Goal: Information Seeking & Learning: Find specific fact

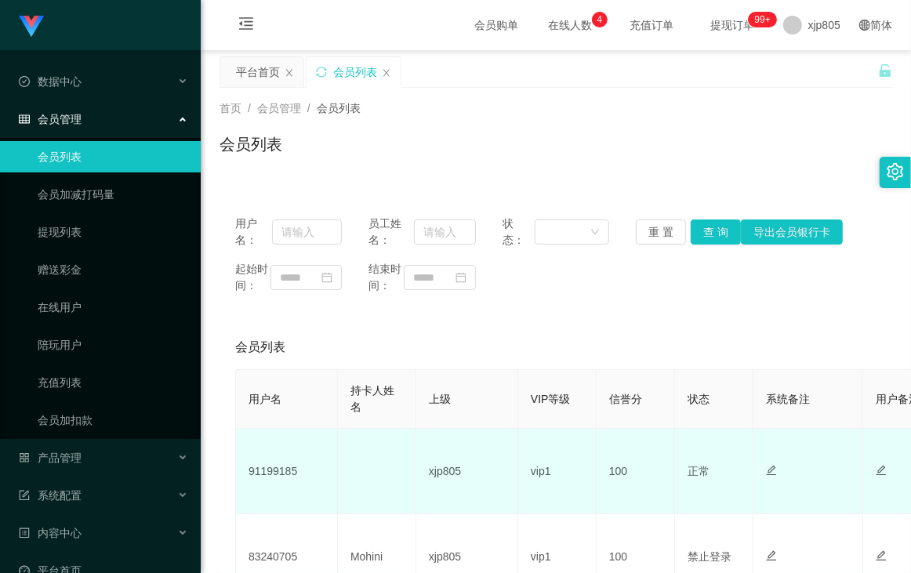
click at [272, 493] on td "91199185" at bounding box center [287, 471] width 102 height 85
copy td "91199185"
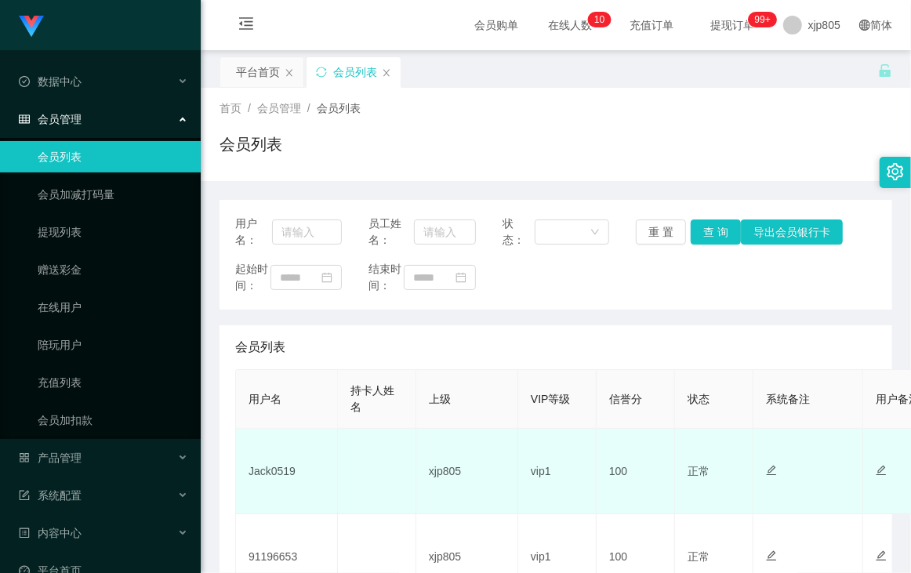
drag, startPoint x: 0, startPoint y: 0, endPoint x: 271, endPoint y: 434, distance: 512.0
click at [271, 434] on td "Jack0519" at bounding box center [287, 471] width 102 height 85
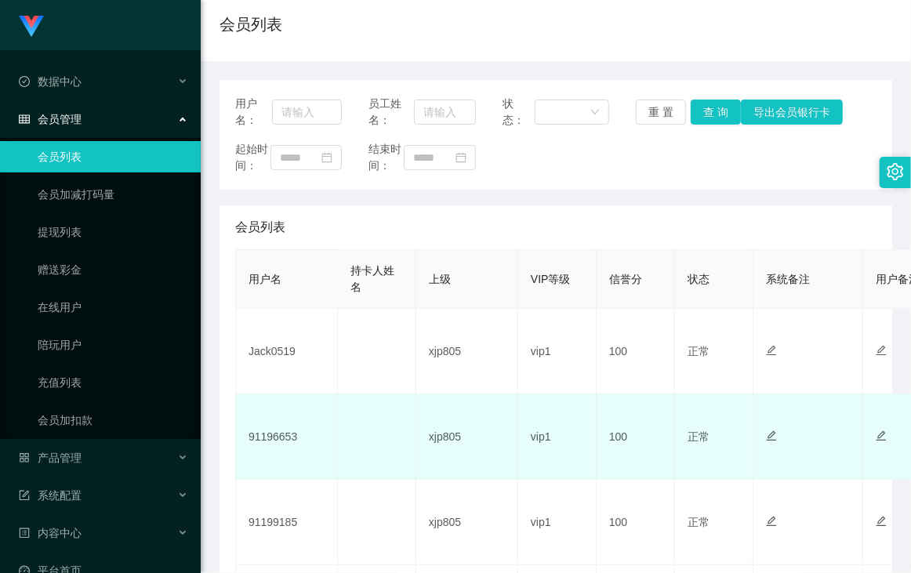
scroll to position [180, 0]
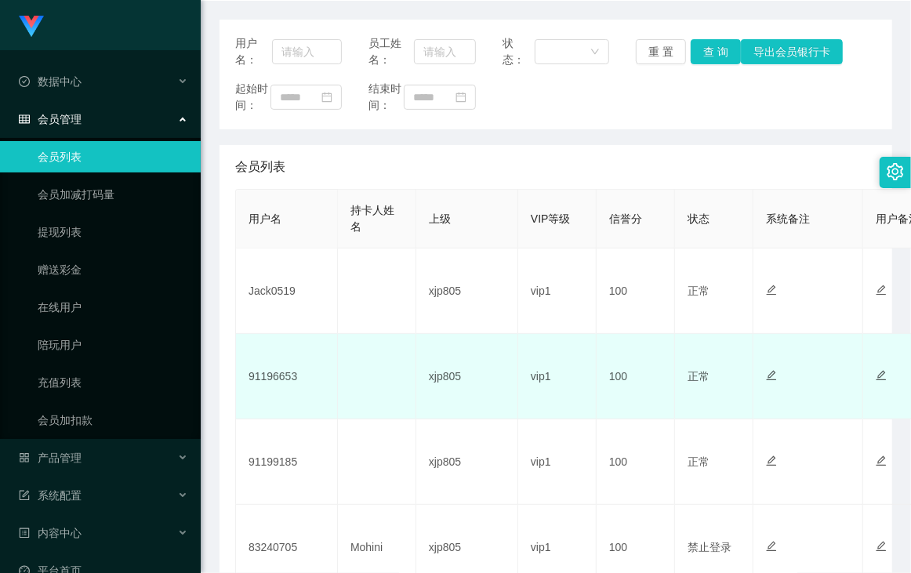
click at [279, 391] on td "91196653" at bounding box center [287, 376] width 102 height 85
copy td "91196653"
click at [267, 384] on td "91196653" at bounding box center [287, 376] width 102 height 85
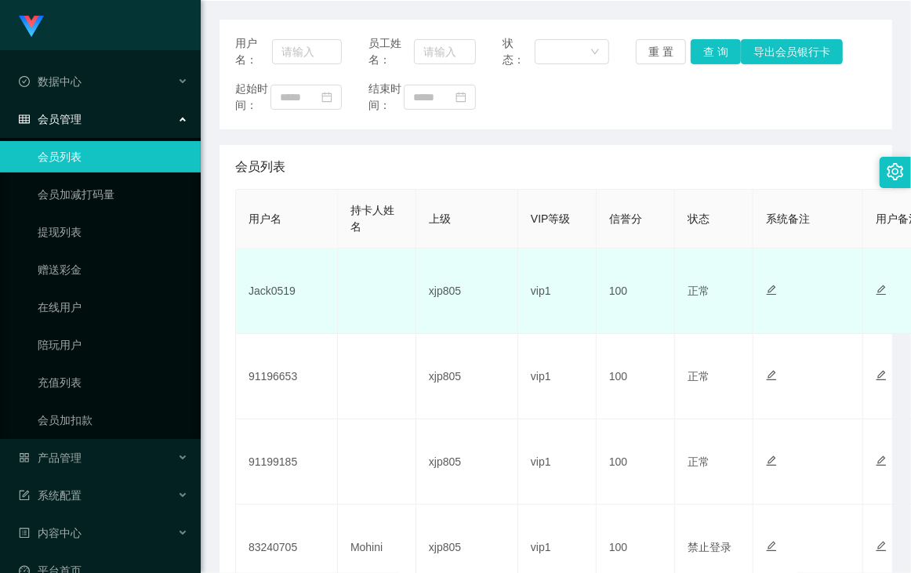
click at [259, 310] on td "Jack0519" at bounding box center [287, 290] width 102 height 85
copy td "Jack0519"
